Goal: Find specific page/section: Find specific page/section

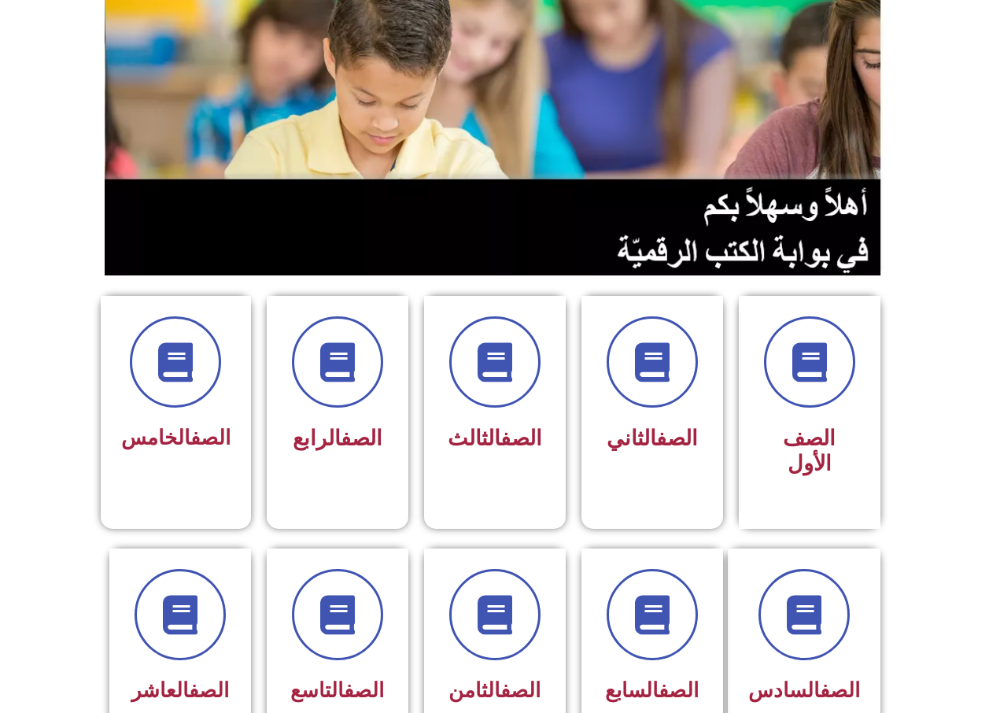
scroll to position [286, 0]
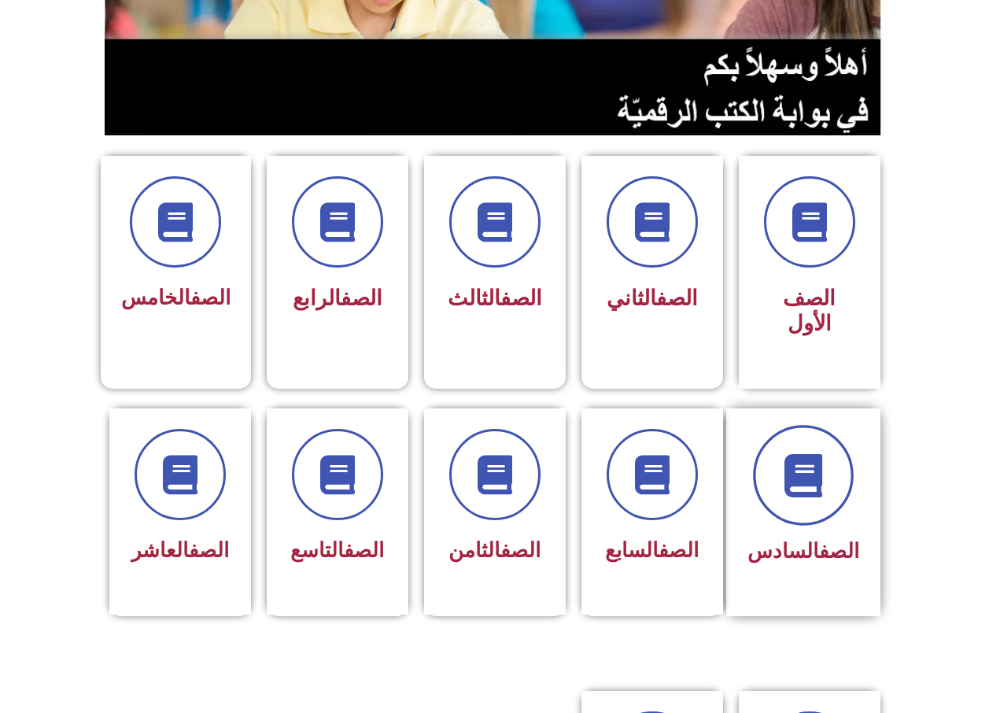
click at [790, 481] on span at bounding box center [803, 475] width 101 height 101
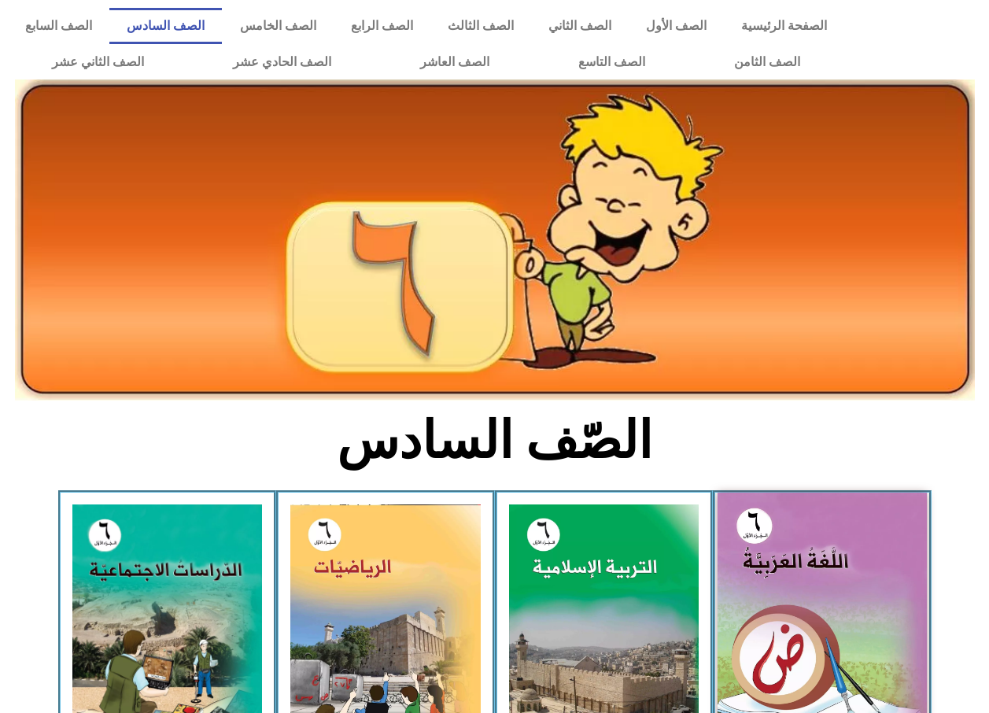
click at [800, 530] on img at bounding box center [822, 623] width 209 height 261
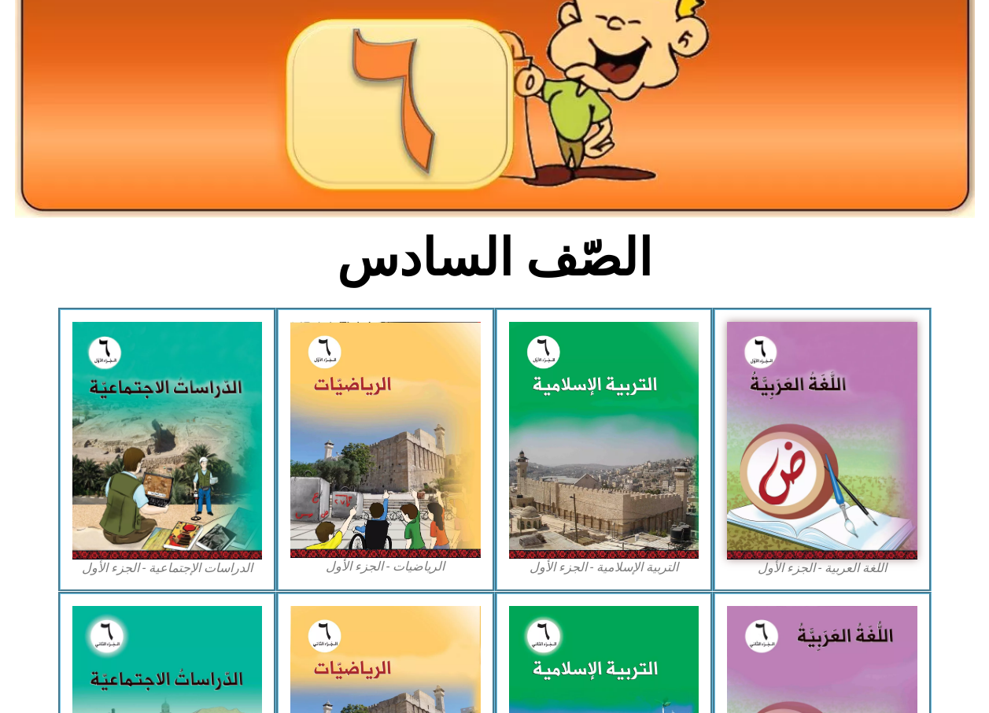
scroll to position [194, 0]
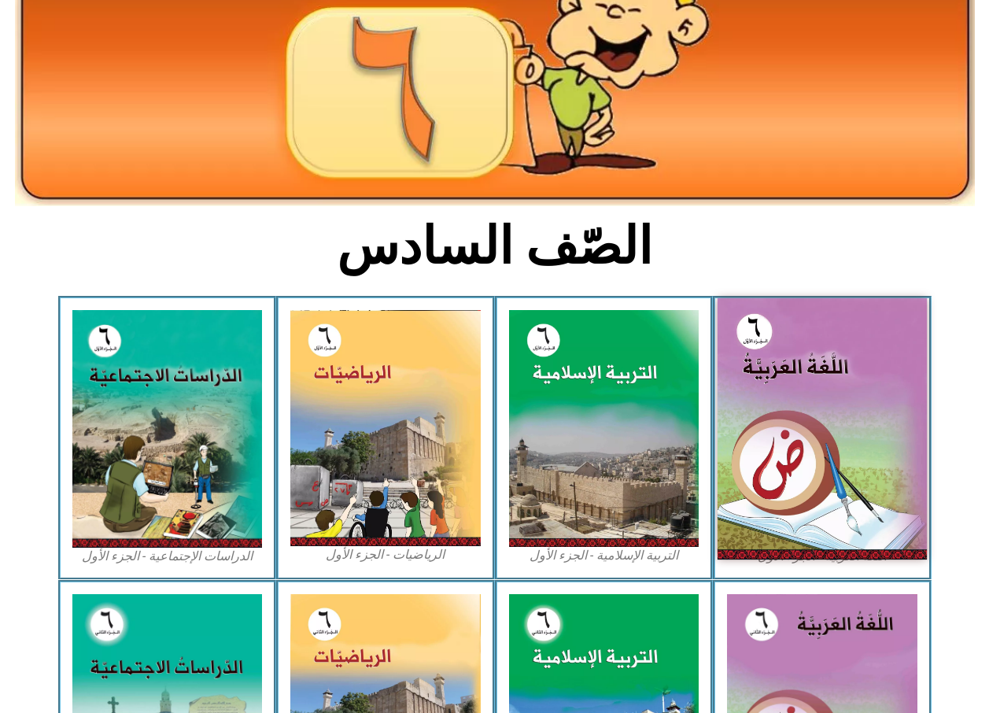
click at [822, 414] on img at bounding box center [822, 428] width 209 height 261
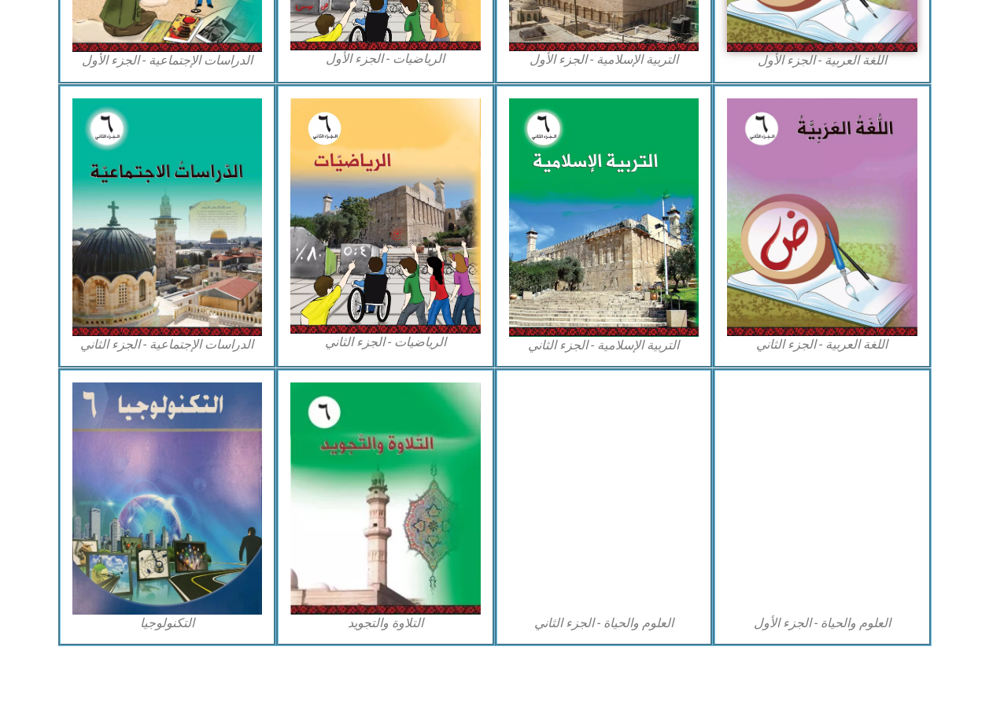
scroll to position [0, 0]
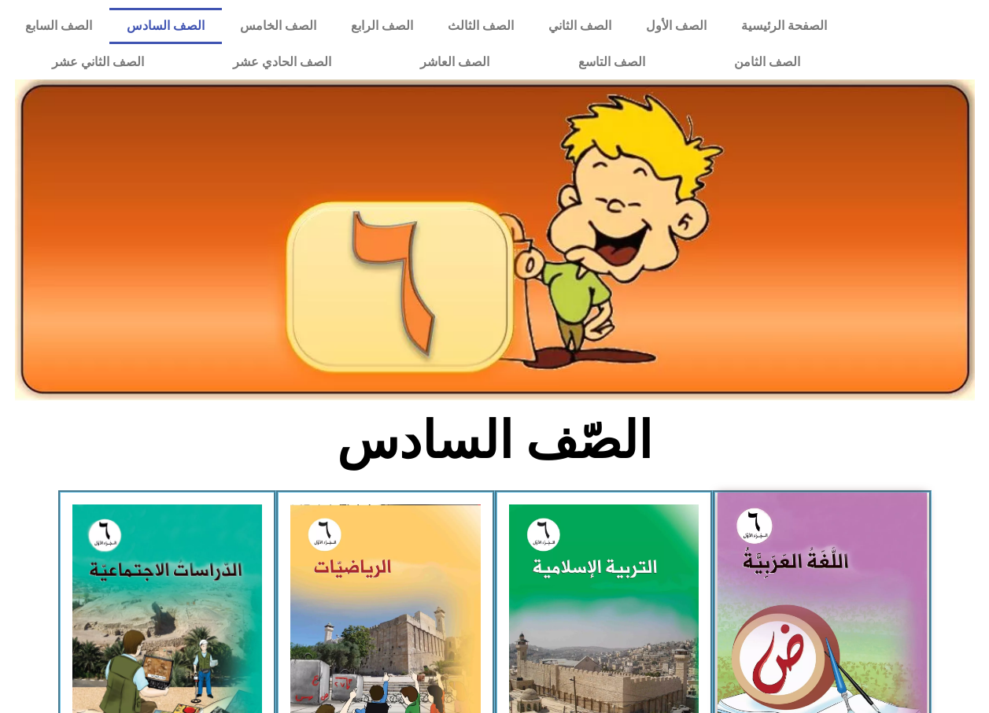
click at [771, 541] on img at bounding box center [822, 623] width 209 height 261
